Goal: Task Accomplishment & Management: Use online tool/utility

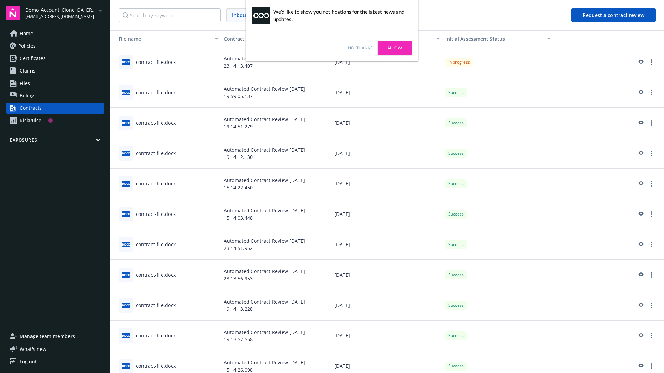
click at [360, 48] on link "No, thanks" at bounding box center [360, 48] width 25 height 6
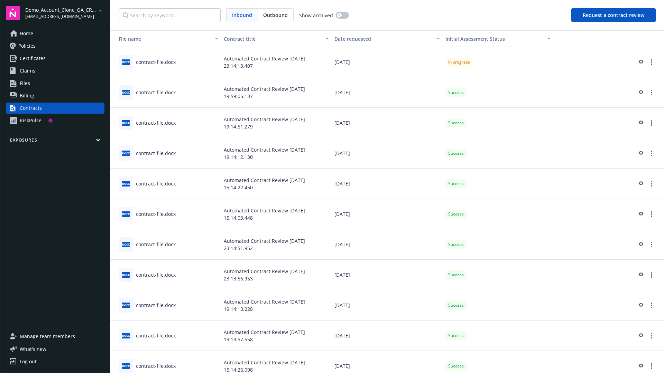
click at [614, 15] on button "Request a contract review" at bounding box center [613, 15] width 84 height 14
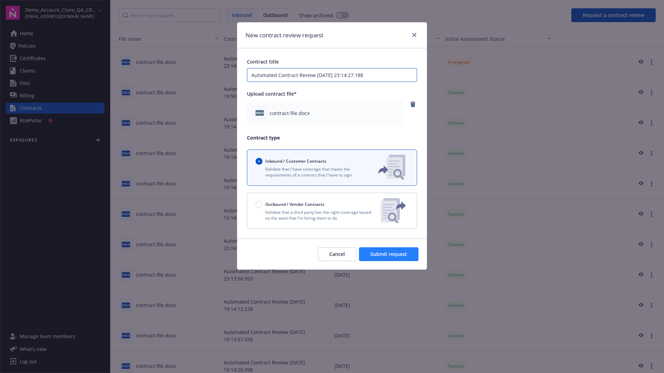
type input "Automated Contract Review 08-11-2025 23:14:27.188"
click at [389, 255] on span "Submit request" at bounding box center [388, 254] width 37 height 7
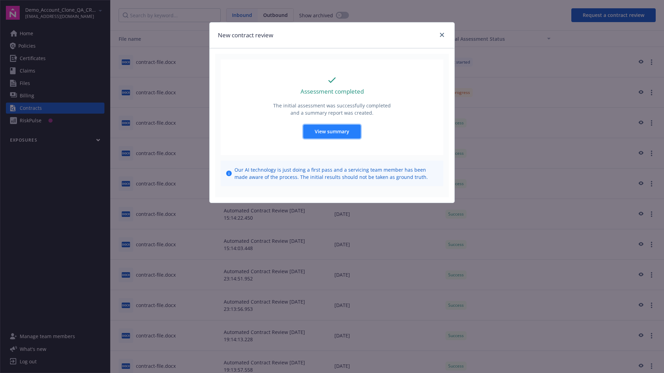
click at [332, 131] on span "View summary" at bounding box center [332, 131] width 35 height 7
